Goal: Task Accomplishment & Management: Manage account settings

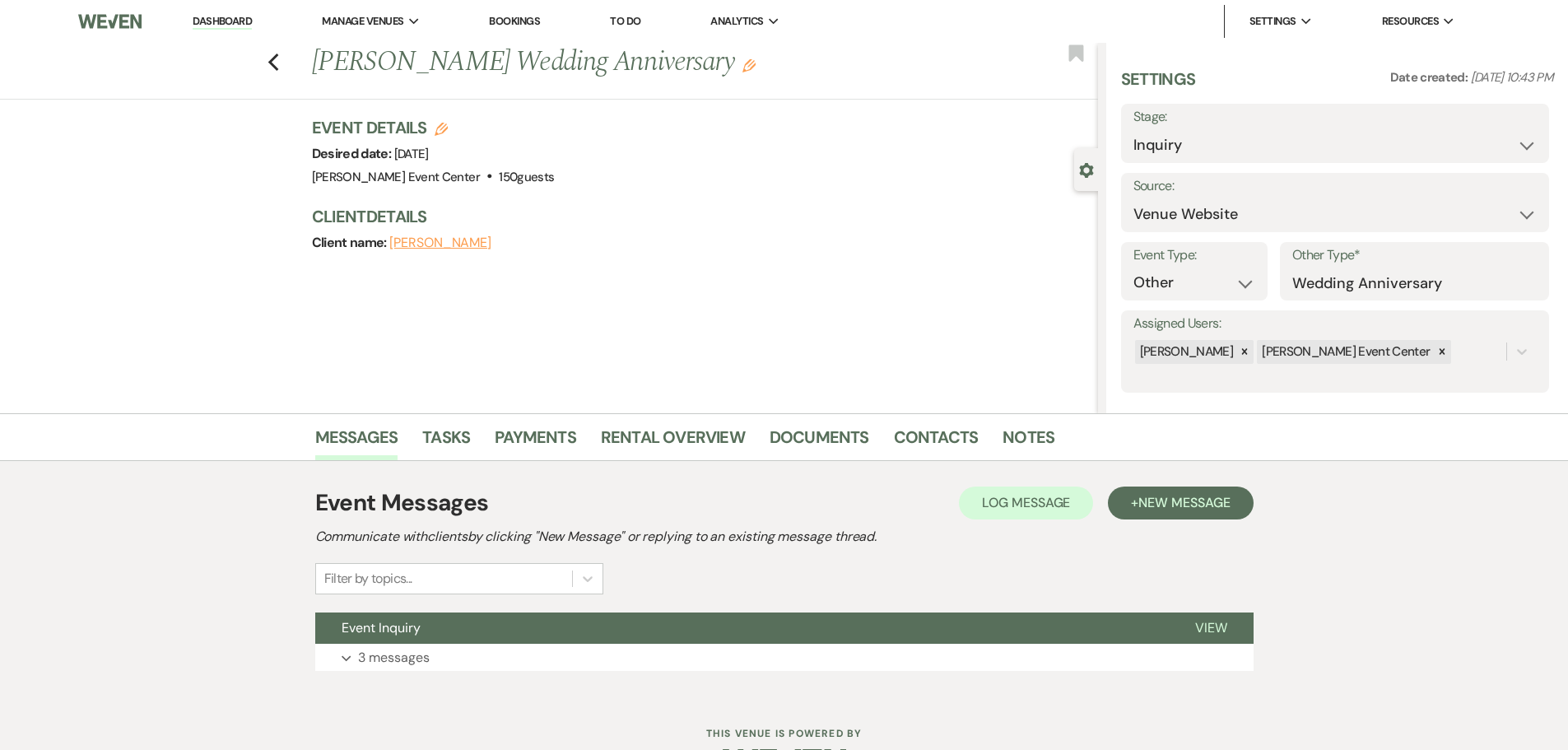
select select "5"
select select "13"
click at [1014, 433] on link "Notes" at bounding box center [1028, 442] width 52 height 36
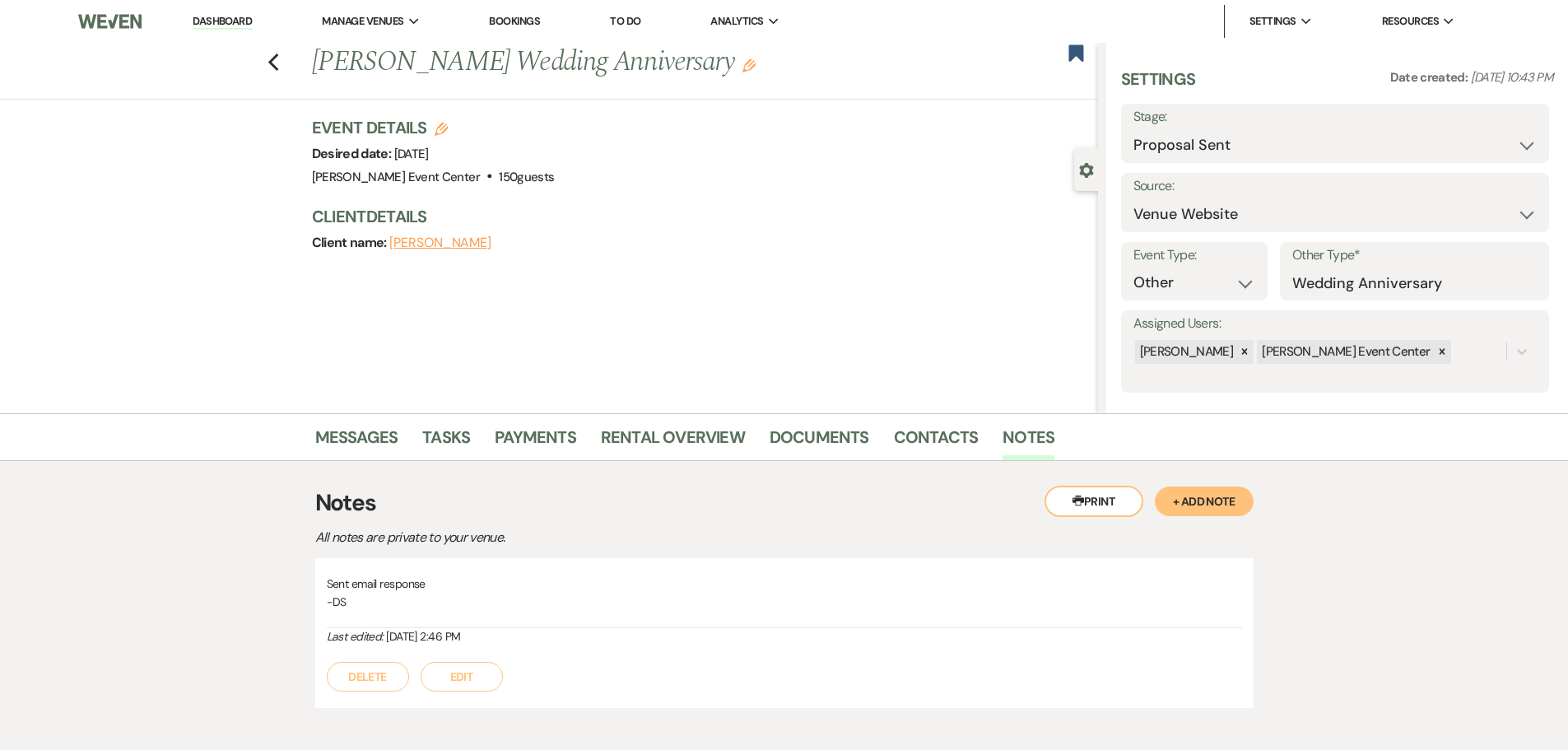
click at [1212, 492] on button "+ Add Note" at bounding box center [1204, 501] width 99 height 30
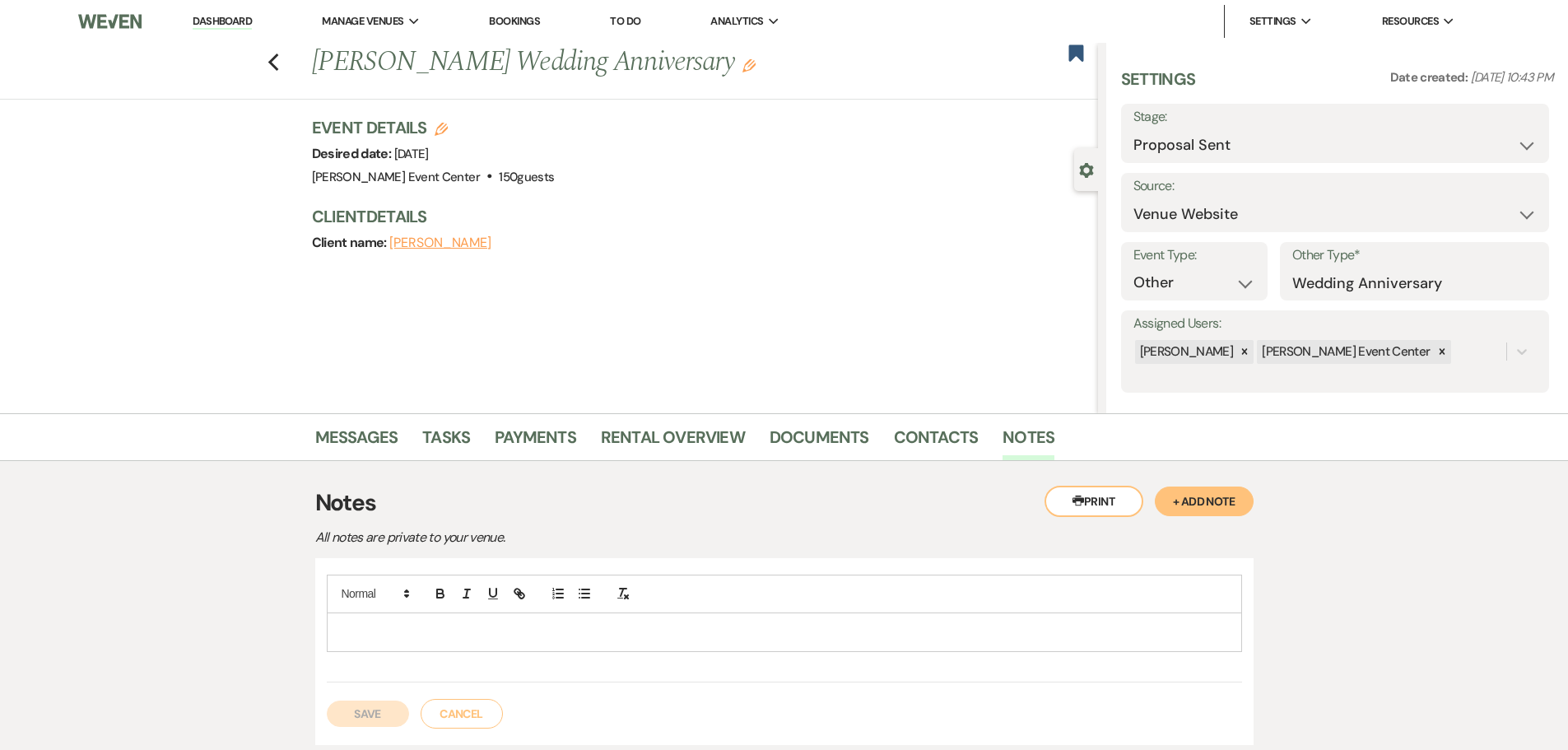
click at [396, 638] on p at bounding box center [784, 632] width 889 height 18
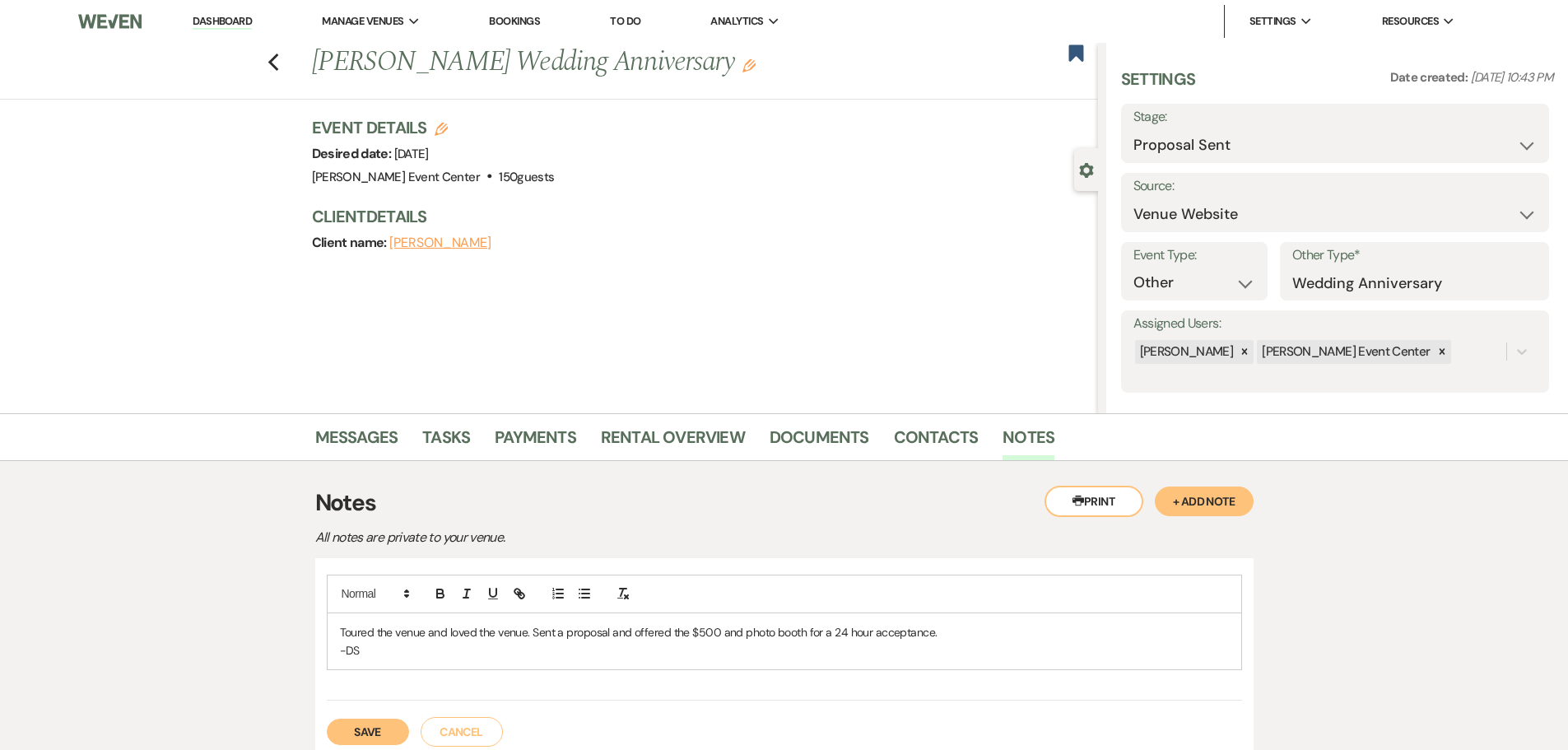
click at [353, 735] on button "Save" at bounding box center [367, 731] width 83 height 26
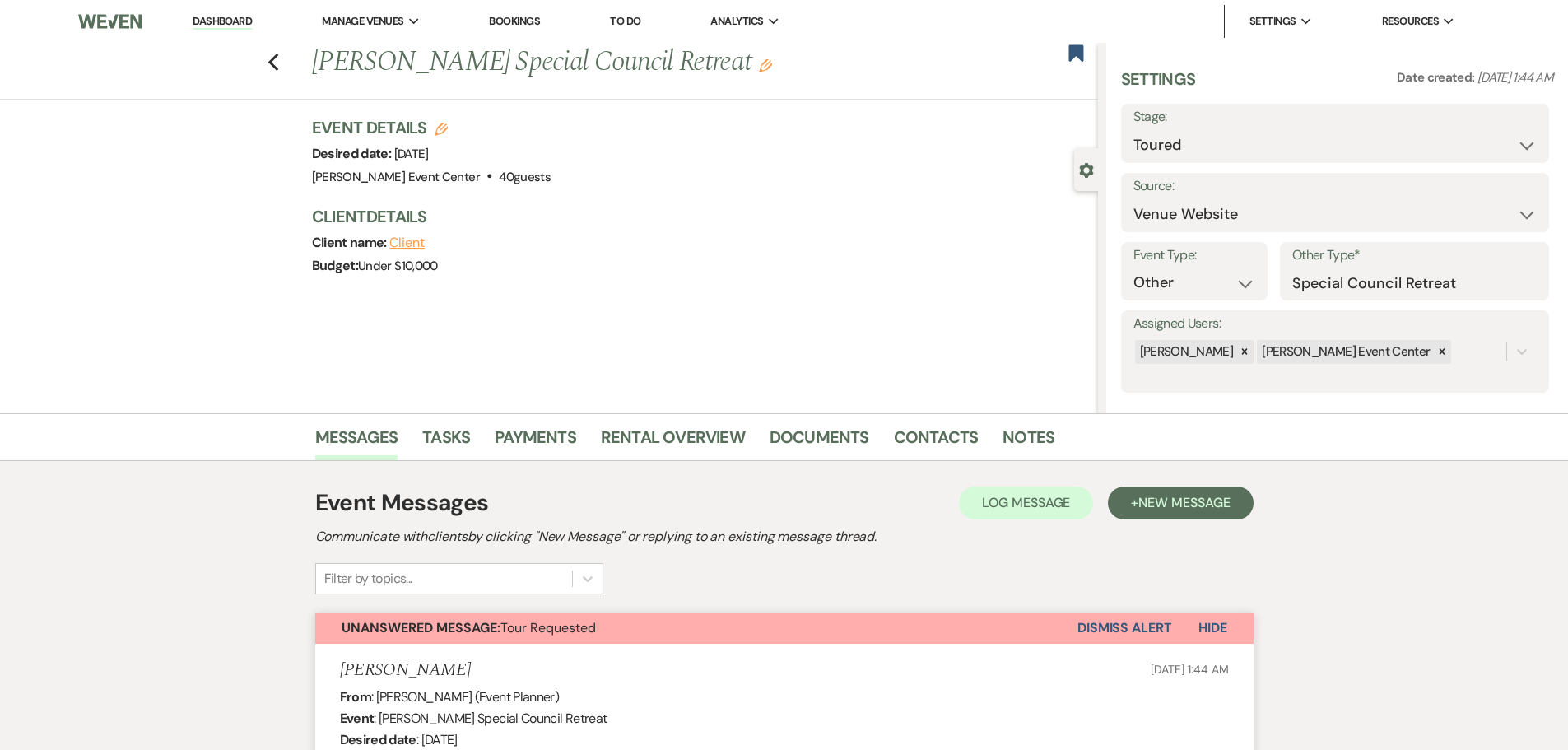
select select "5"
select select "13"
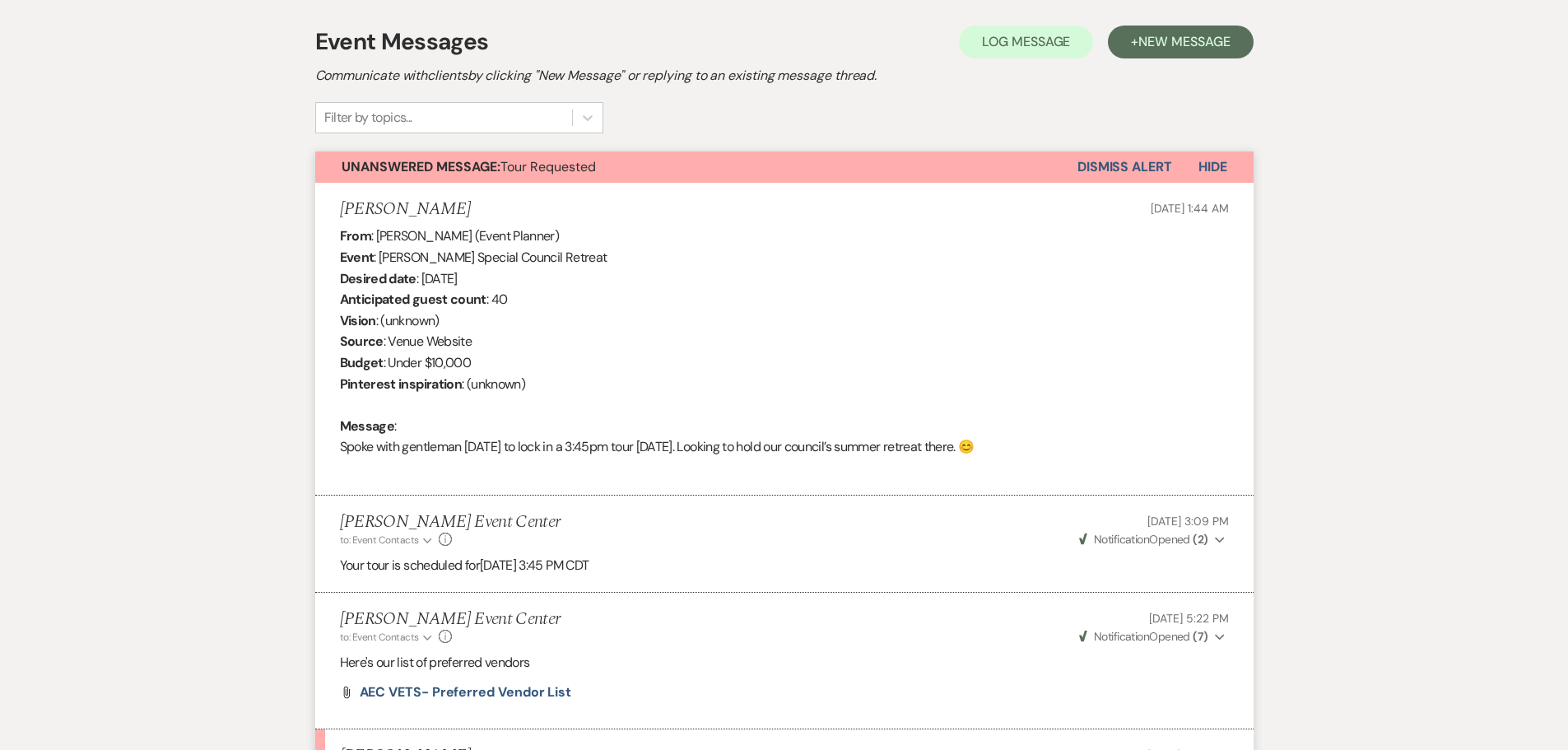
scroll to position [138, 0]
